Goal: Transaction & Acquisition: Obtain resource

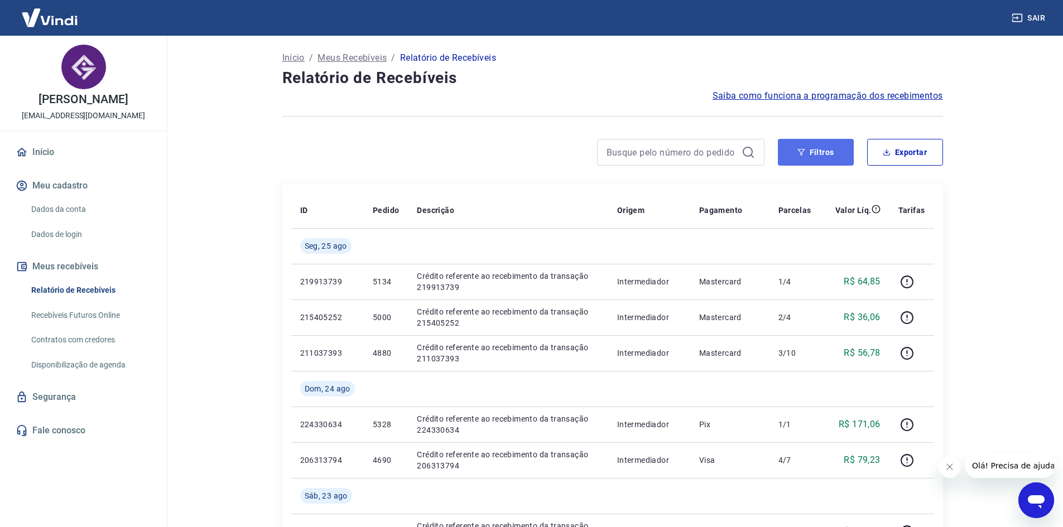
click at [819, 162] on button "Filtros" at bounding box center [816, 152] width 76 height 27
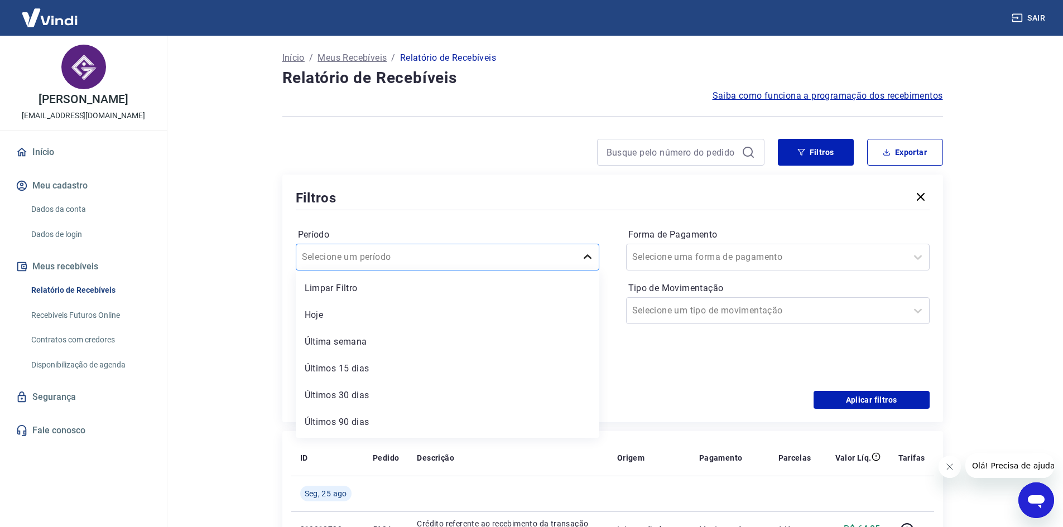
click at [589, 261] on icon at bounding box center [587, 257] width 13 height 13
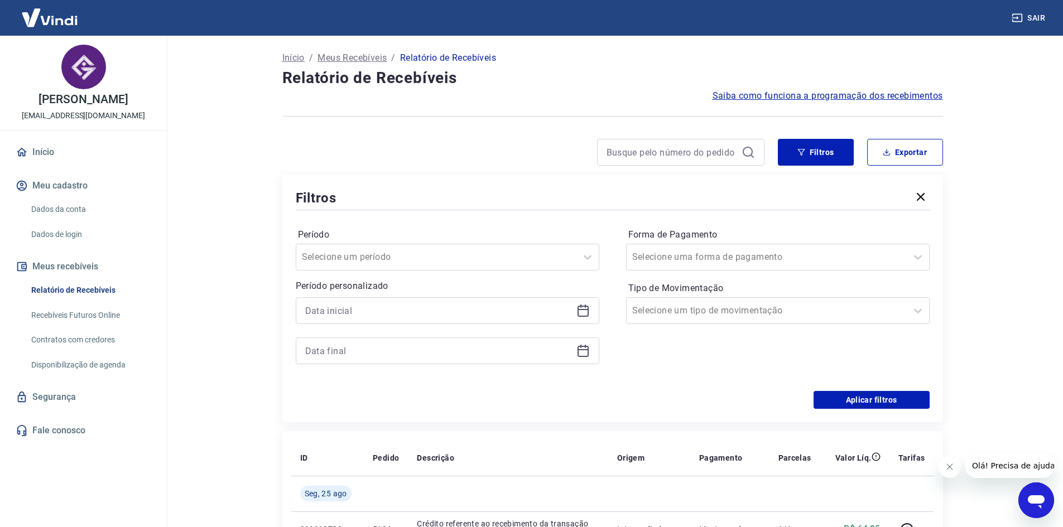
click at [501, 201] on div "Filtros" at bounding box center [613, 198] width 634 height 20
click at [583, 313] on icon at bounding box center [582, 310] width 13 height 13
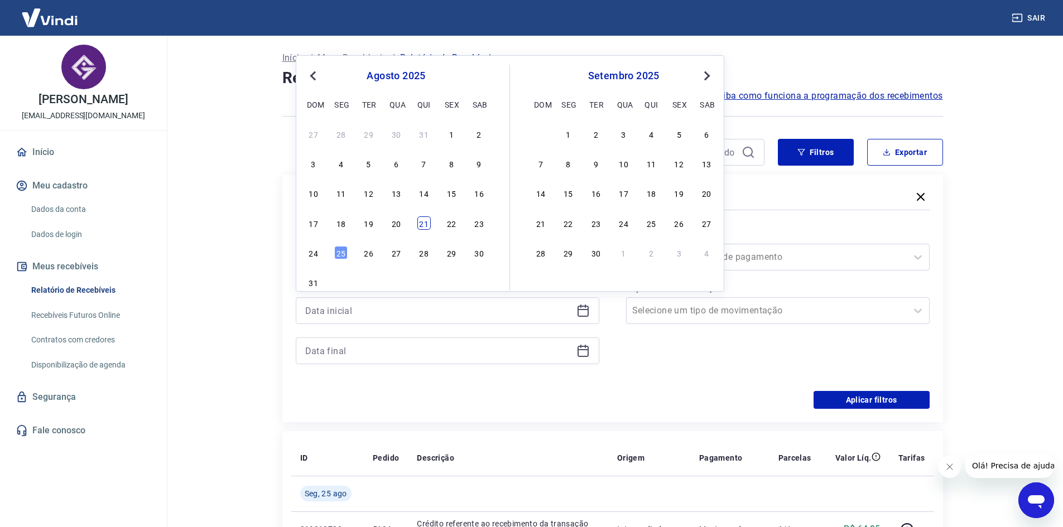
click at [425, 225] on div "21" at bounding box center [423, 223] width 13 height 13
type input "[DATE]"
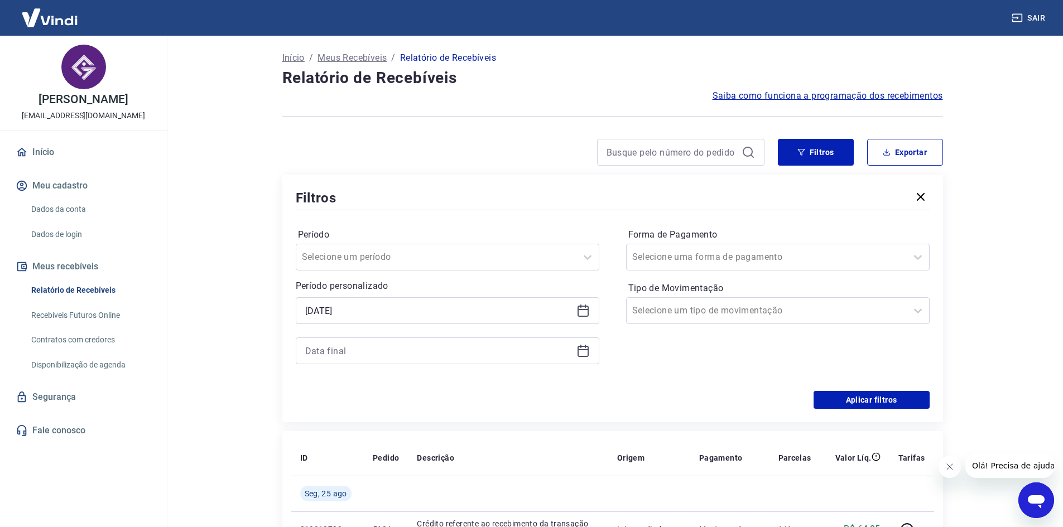
click at [581, 352] on icon at bounding box center [582, 350] width 13 height 13
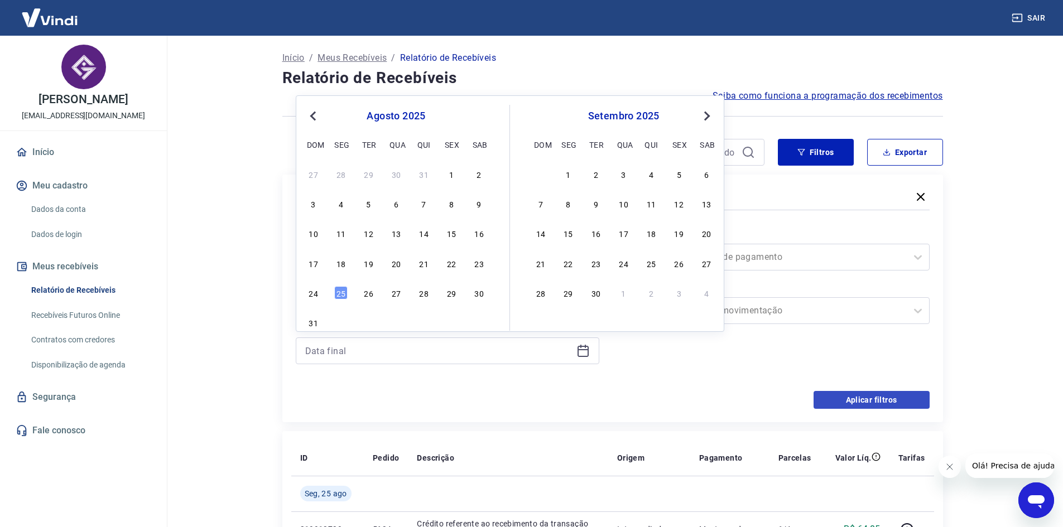
drag, startPoint x: 345, startPoint y: 296, endPoint x: 897, endPoint y: 395, distance: 560.8
click at [344, 296] on div "25" at bounding box center [340, 292] width 13 height 13
type input "[DATE]"
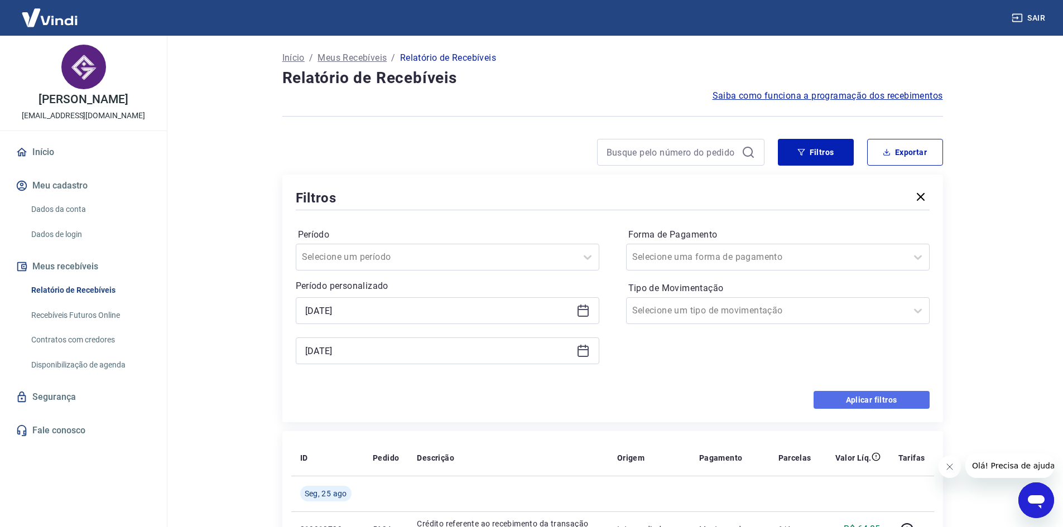
click at [892, 397] on button "Aplicar filtros" at bounding box center [872, 400] width 116 height 18
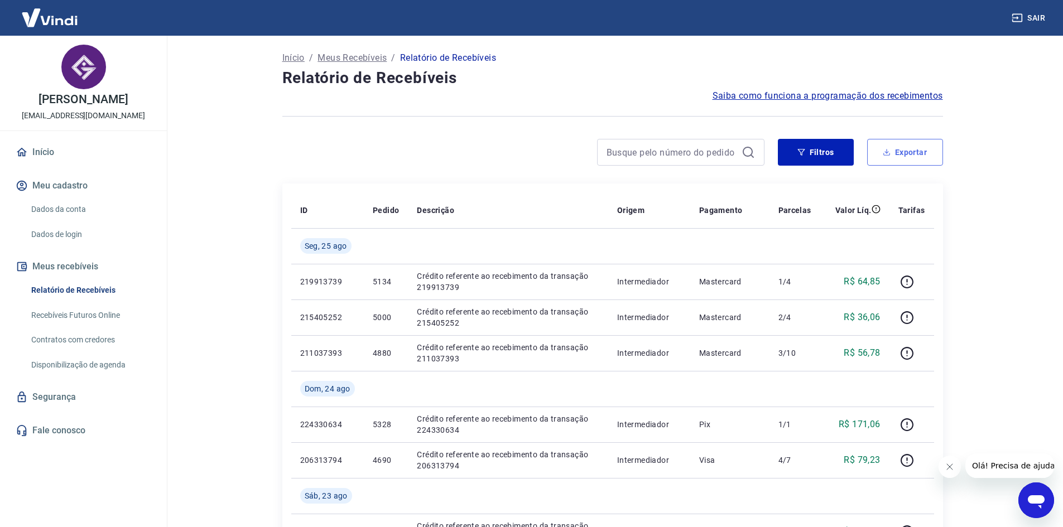
click at [911, 161] on button "Exportar" at bounding box center [905, 152] width 76 height 27
type input "[DATE]"
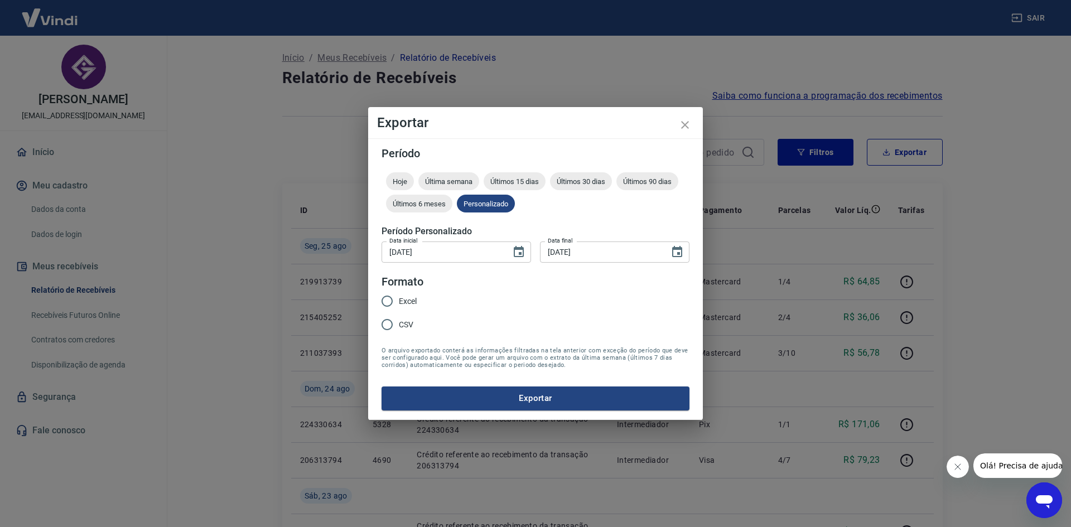
click at [391, 300] on input "Excel" at bounding box center [387, 301] width 23 height 23
radio input "true"
click at [539, 399] on button "Exportar" at bounding box center [536, 398] width 308 height 23
